Goal: Check status: Check status

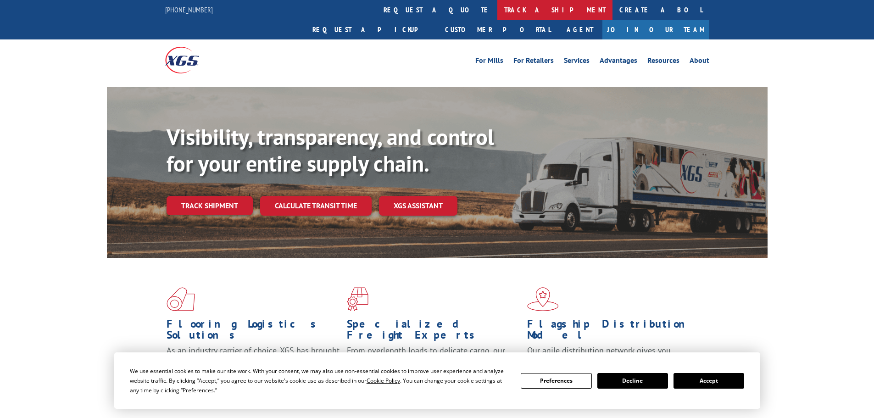
click at [497, 11] on link "track a shipment" at bounding box center [554, 10] width 115 height 20
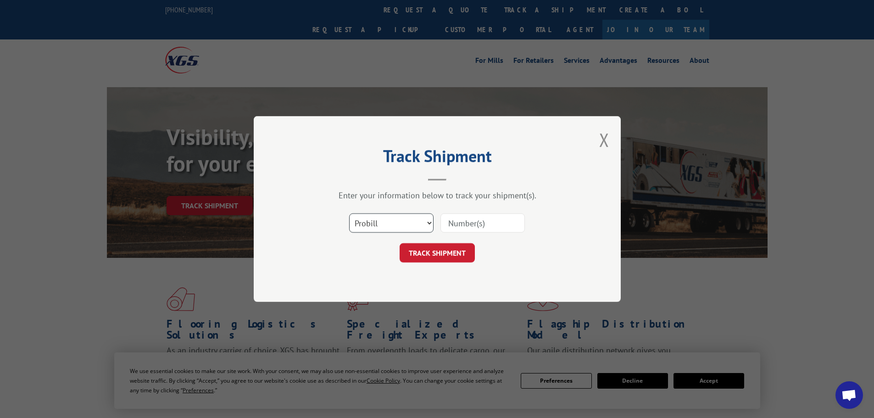
click at [378, 219] on select "Select category... Probill BOL PO" at bounding box center [391, 222] width 84 height 19
select select "bol"
click at [349, 213] on select "Select category... Probill BOL PO" at bounding box center [391, 222] width 84 height 19
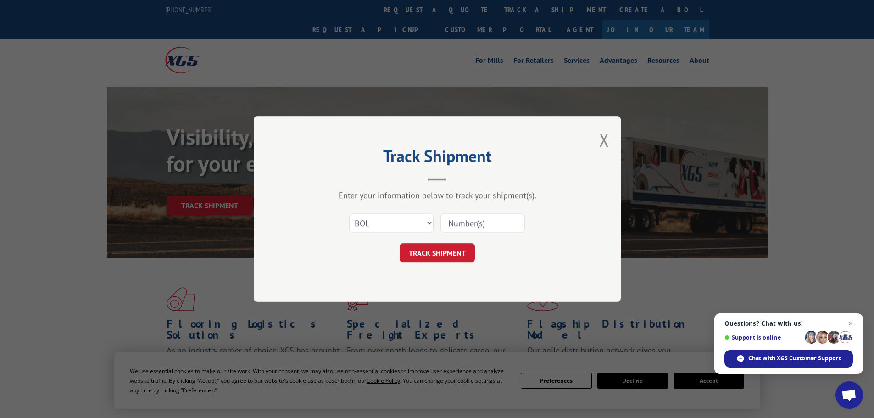
click at [482, 228] on input at bounding box center [482, 222] width 84 height 19
paste input "5549141"
type input "5549141"
click at [465, 255] on button "TRACK SHIPMENT" at bounding box center [437, 252] width 75 height 19
